Goal: Transaction & Acquisition: Download file/media

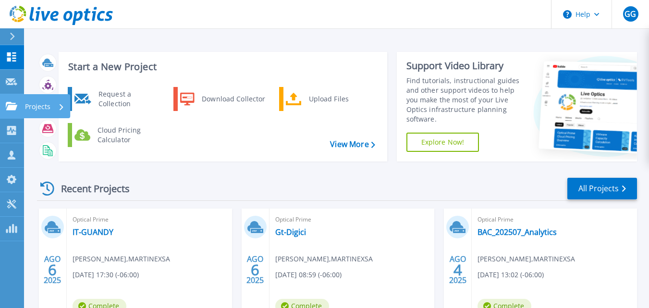
click at [43, 108] on p "Projects" at bounding box center [37, 106] width 25 height 25
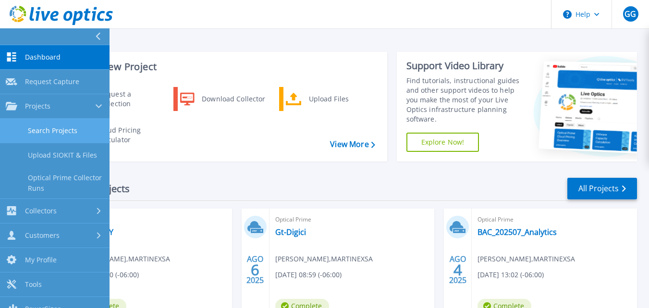
click at [54, 126] on link "Search Projects" at bounding box center [55, 131] width 110 height 24
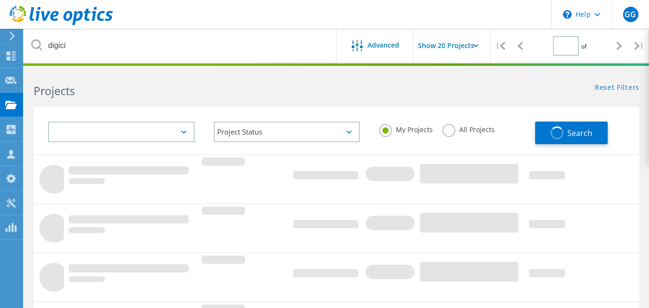
type input "1"
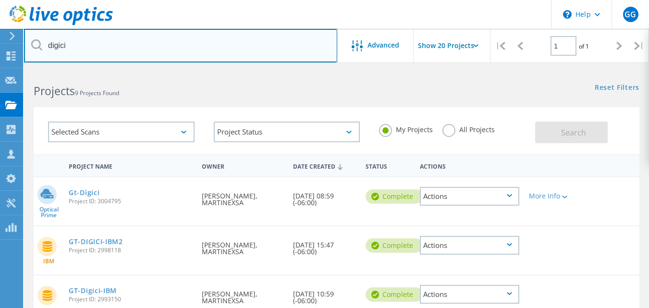
click at [66, 45] on input "digici" at bounding box center [180, 46] width 313 height 34
type input "inguat"
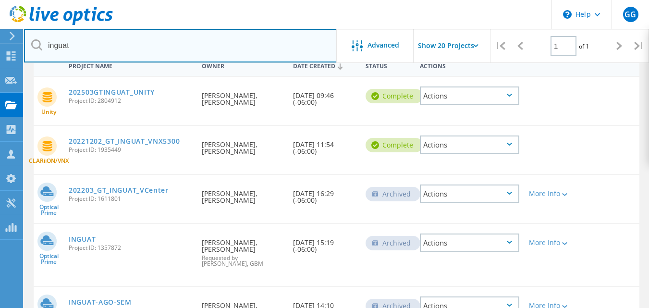
scroll to position [77, 0]
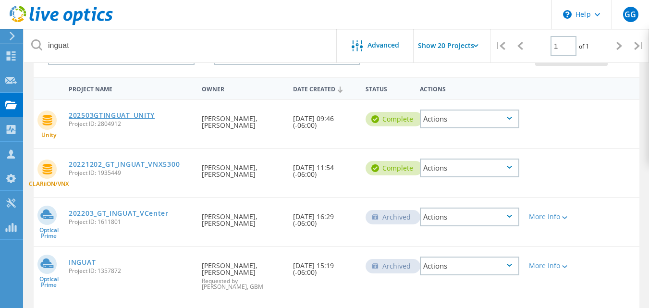
click at [150, 117] on link "202503GTINGUAT_UNITY" at bounding box center [112, 115] width 86 height 7
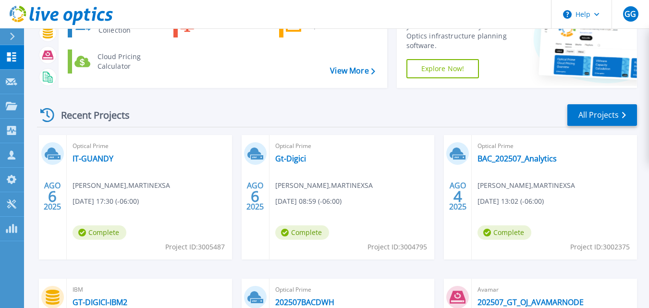
scroll to position [74, 0]
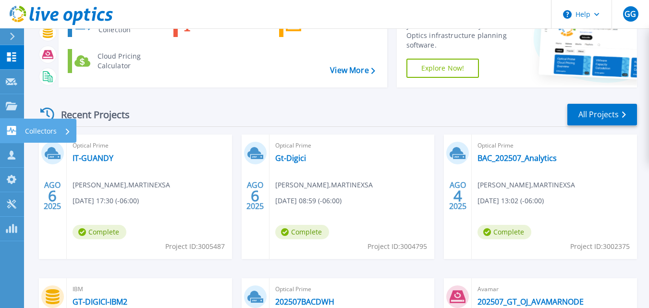
click at [38, 128] on p "Collectors" at bounding box center [41, 131] width 32 height 25
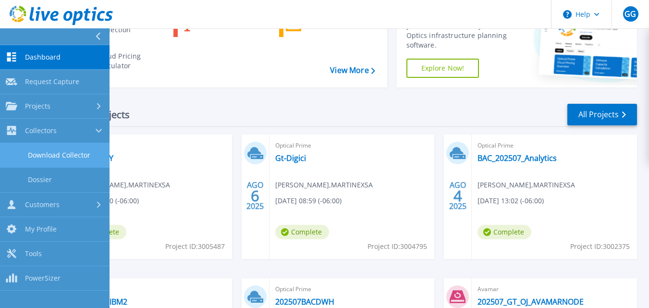
click at [67, 150] on link "Download Collector" at bounding box center [55, 155] width 110 height 24
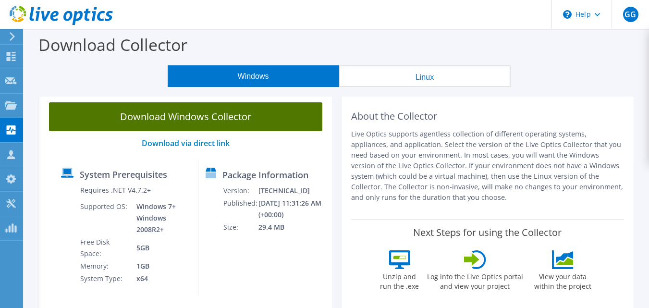
click at [204, 119] on link "Download Windows Collector" at bounding box center [185, 116] width 273 height 29
